Goal: Task Accomplishment & Management: Use online tool/utility

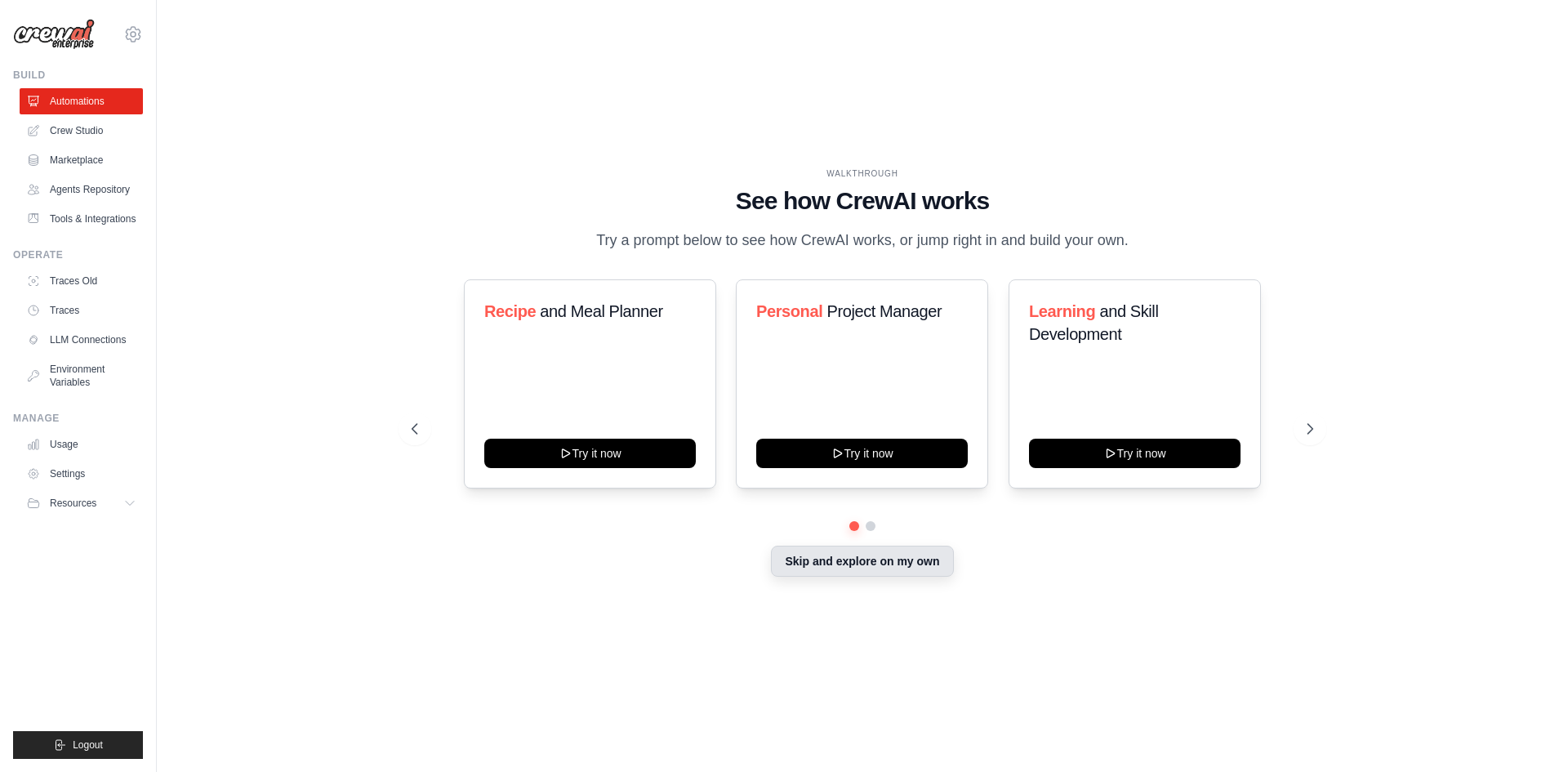
click at [838, 566] on button "Skip and explore on my own" at bounding box center [862, 561] width 182 height 31
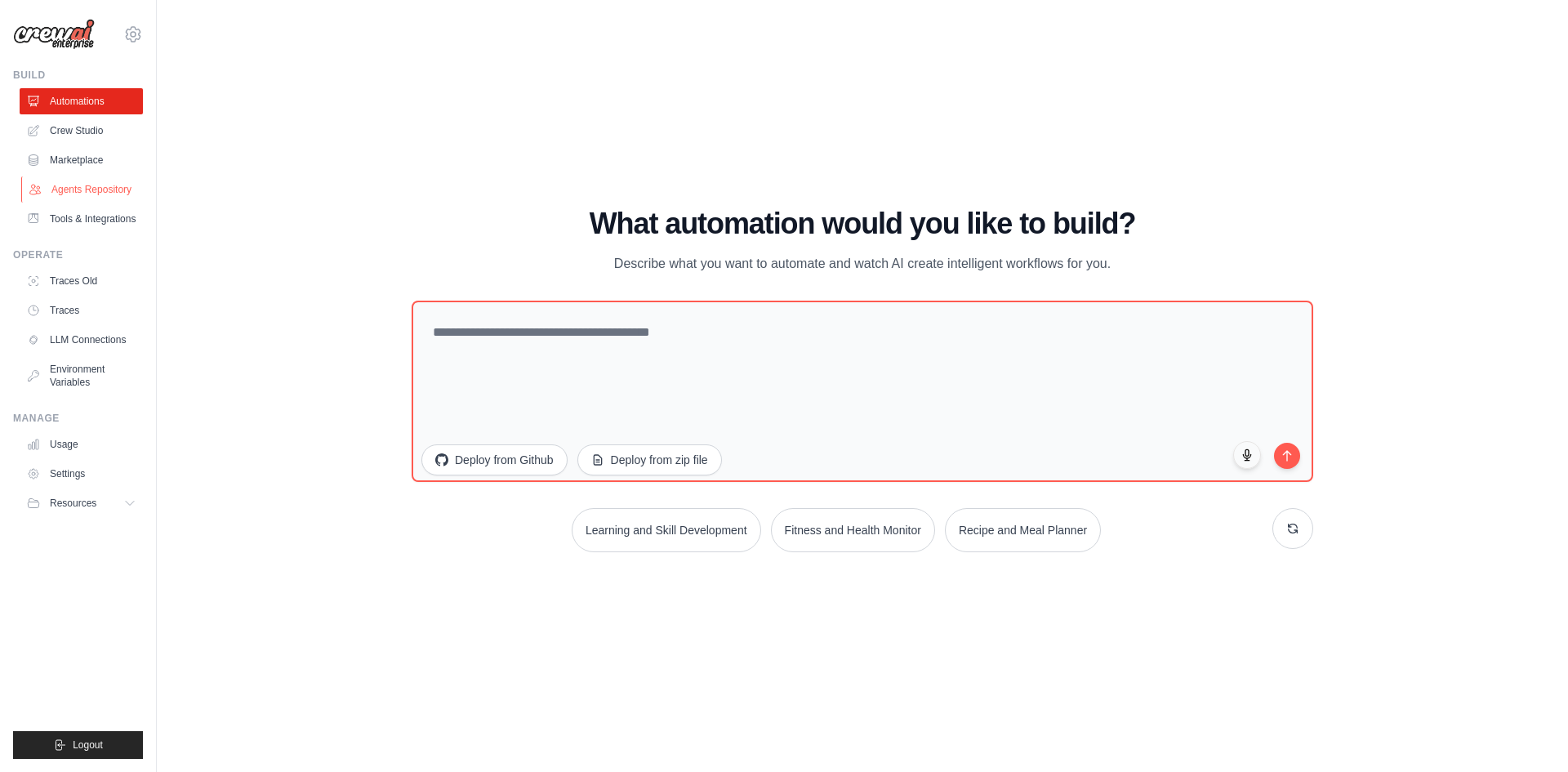
click at [104, 197] on link "Agents Repository" at bounding box center [83, 189] width 123 height 26
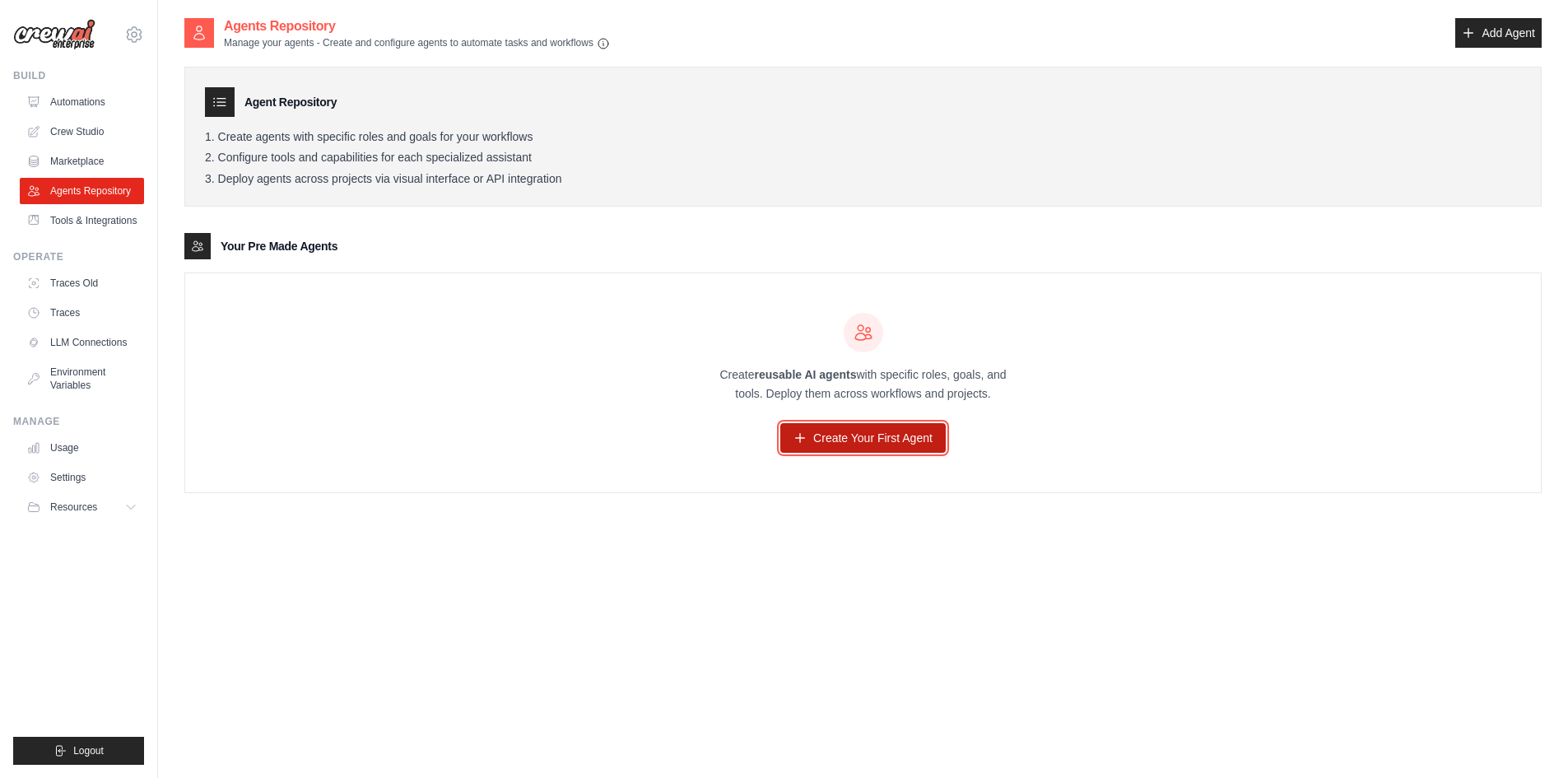
click at [875, 424] on link "Create Your First Agent" at bounding box center [863, 438] width 166 height 30
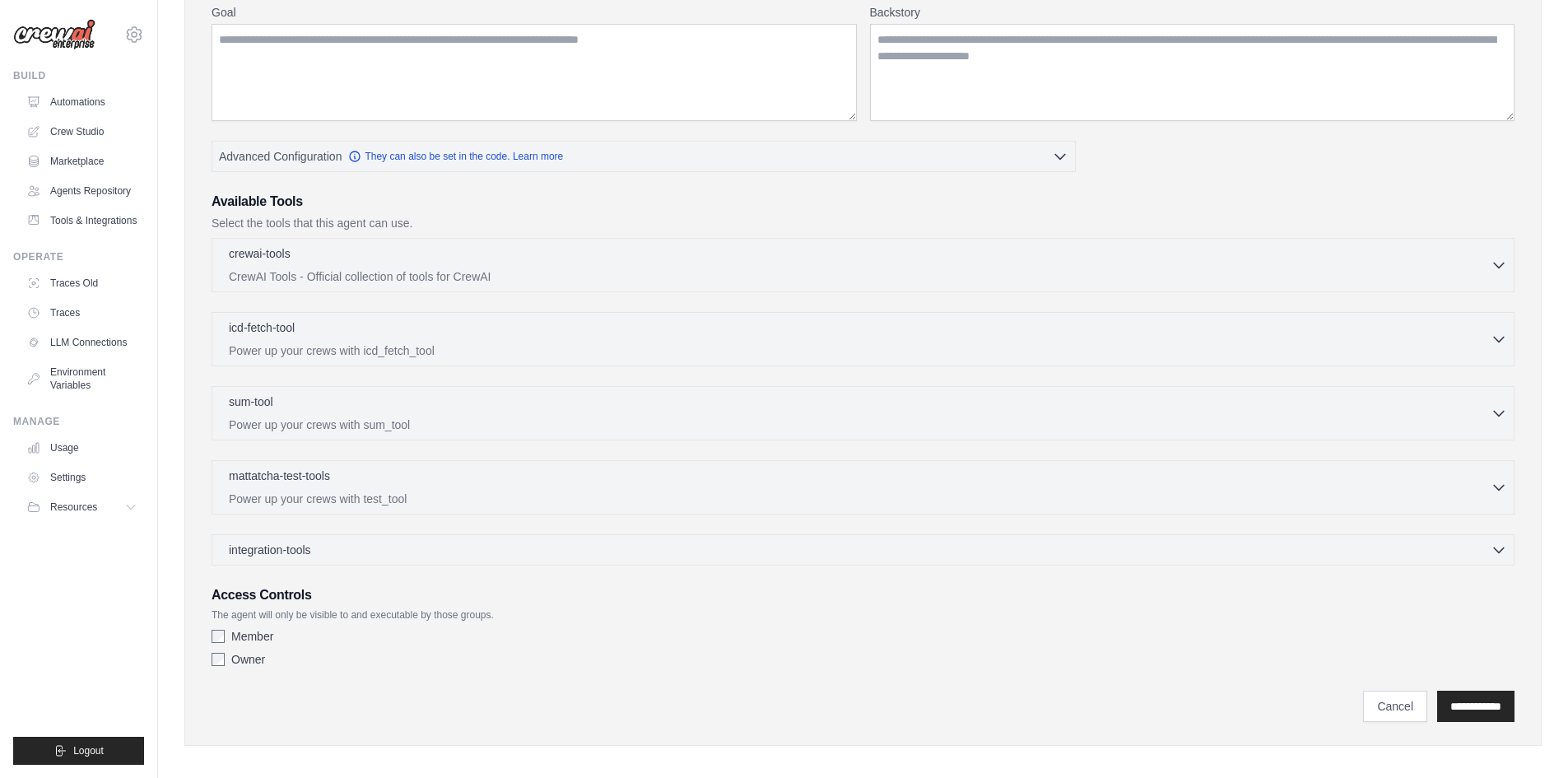
scroll to position [230, 0]
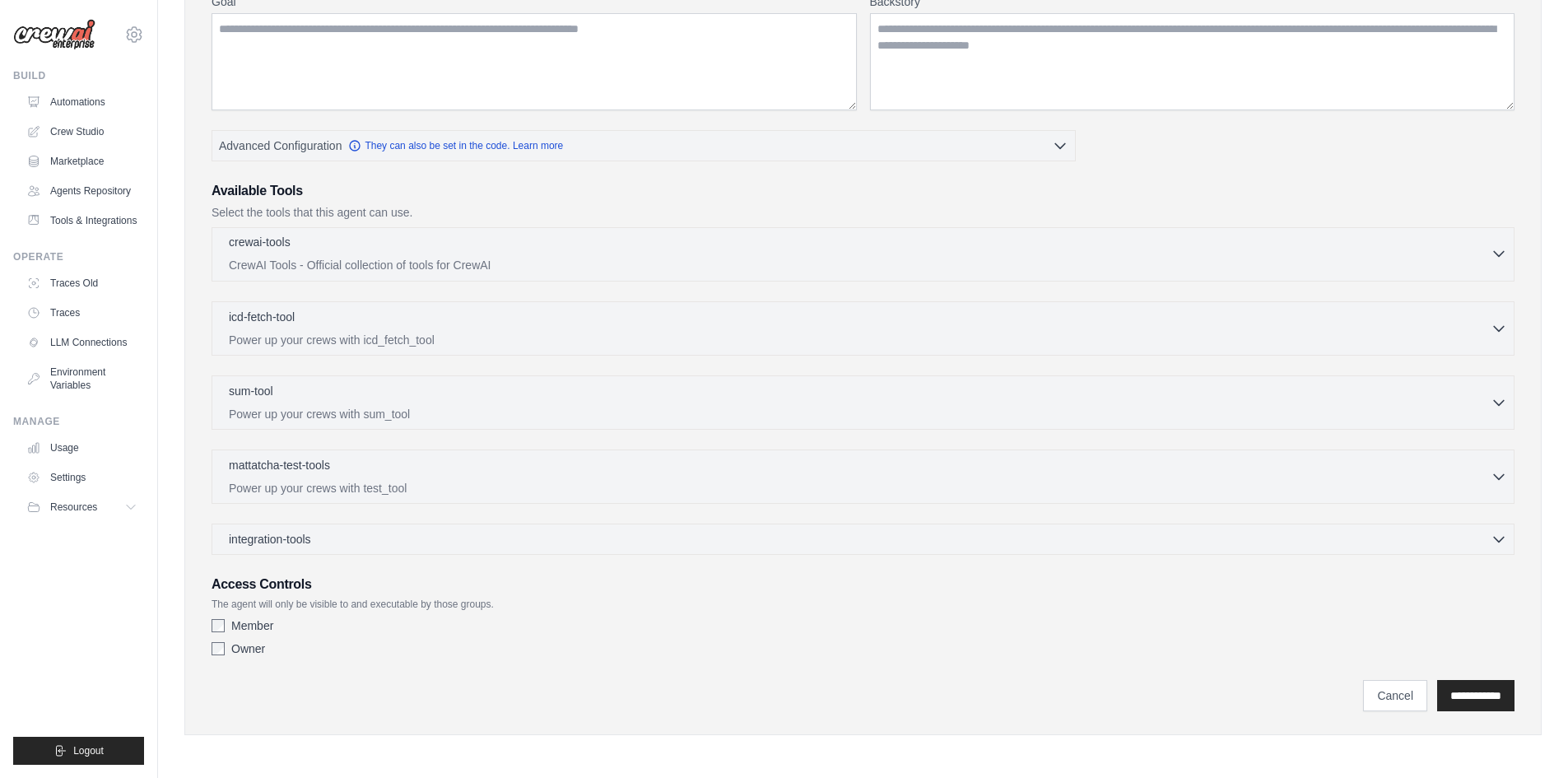
click at [687, 261] on p "CrewAI Tools - Official collection of tools for CrewAI" at bounding box center [860, 265] width 1262 height 16
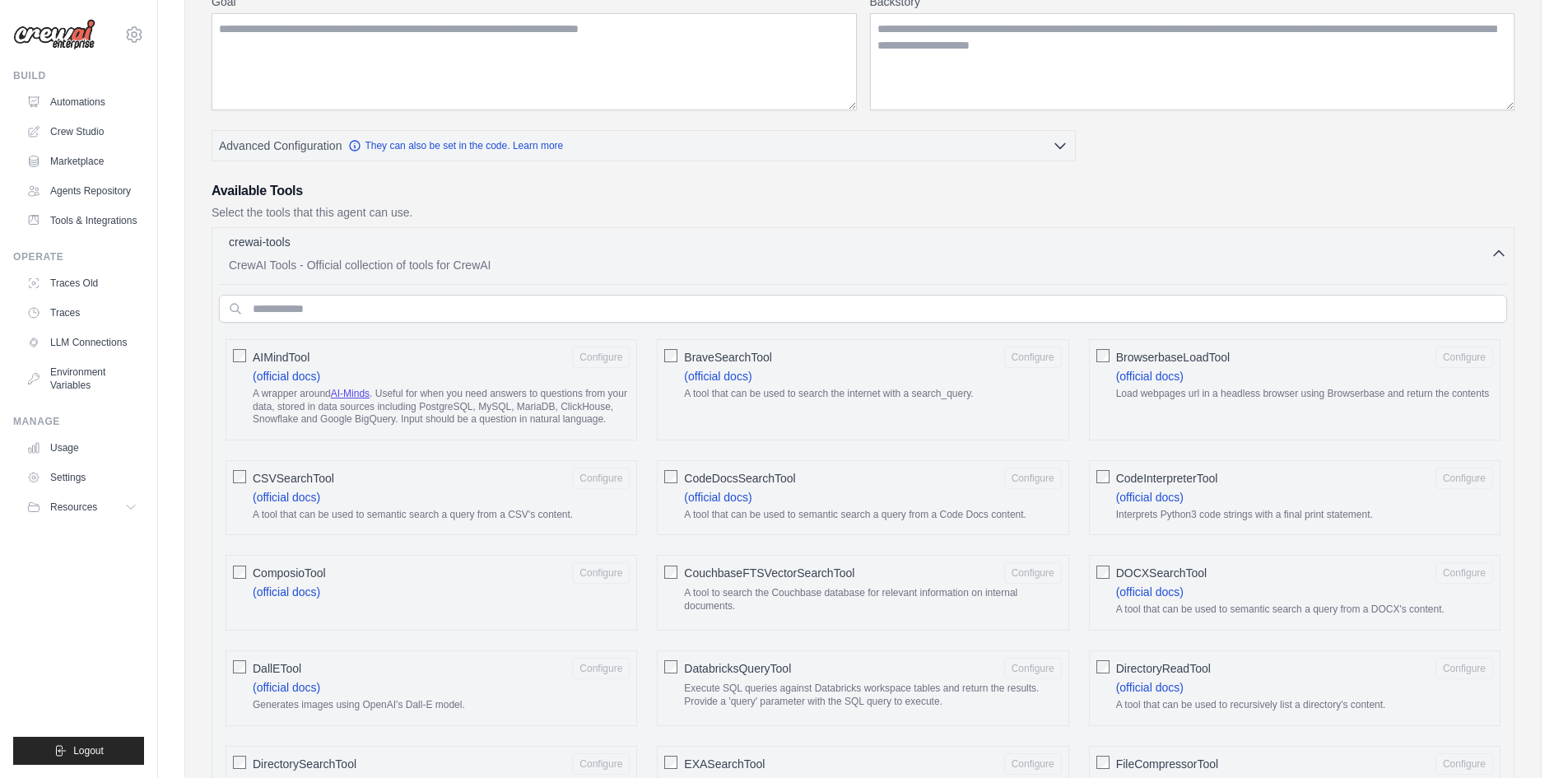
click at [687, 261] on p "CrewAI Tools - Official collection of tools for CrewAI" at bounding box center [860, 265] width 1262 height 16
